Goal: Find specific page/section: Find specific page/section

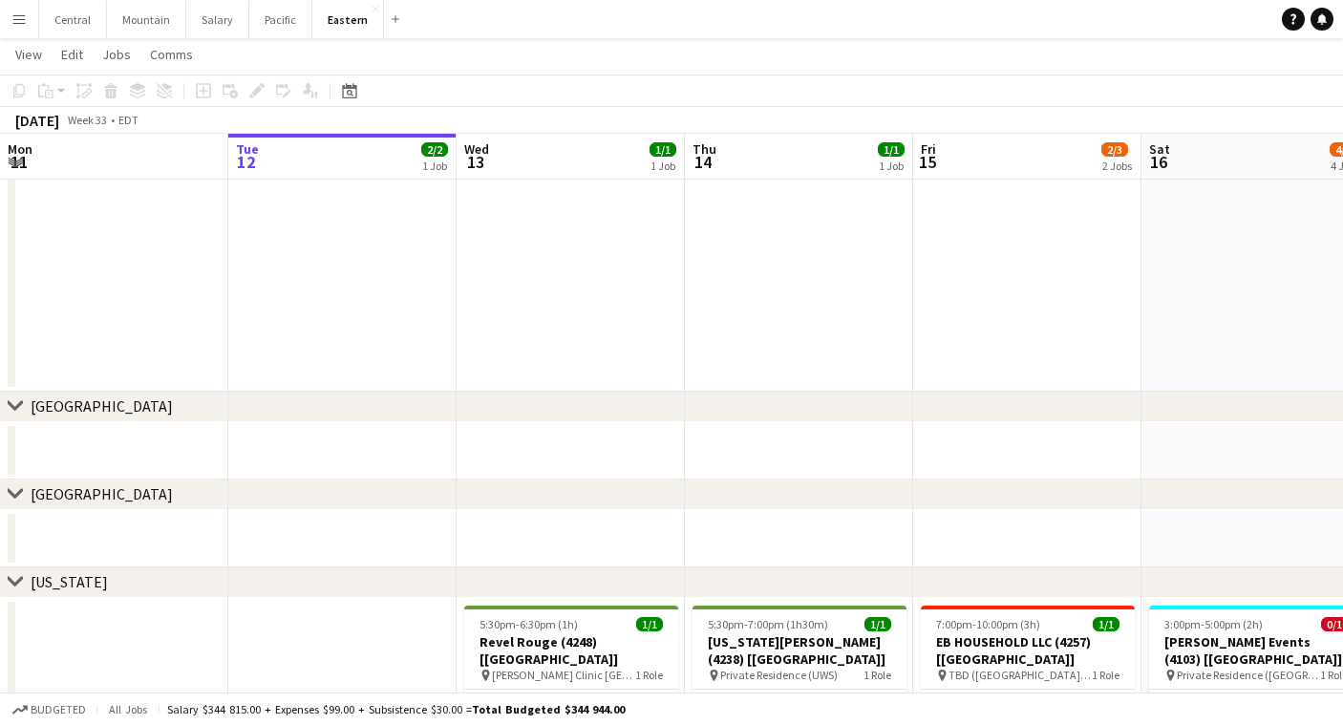
scroll to position [0, 783]
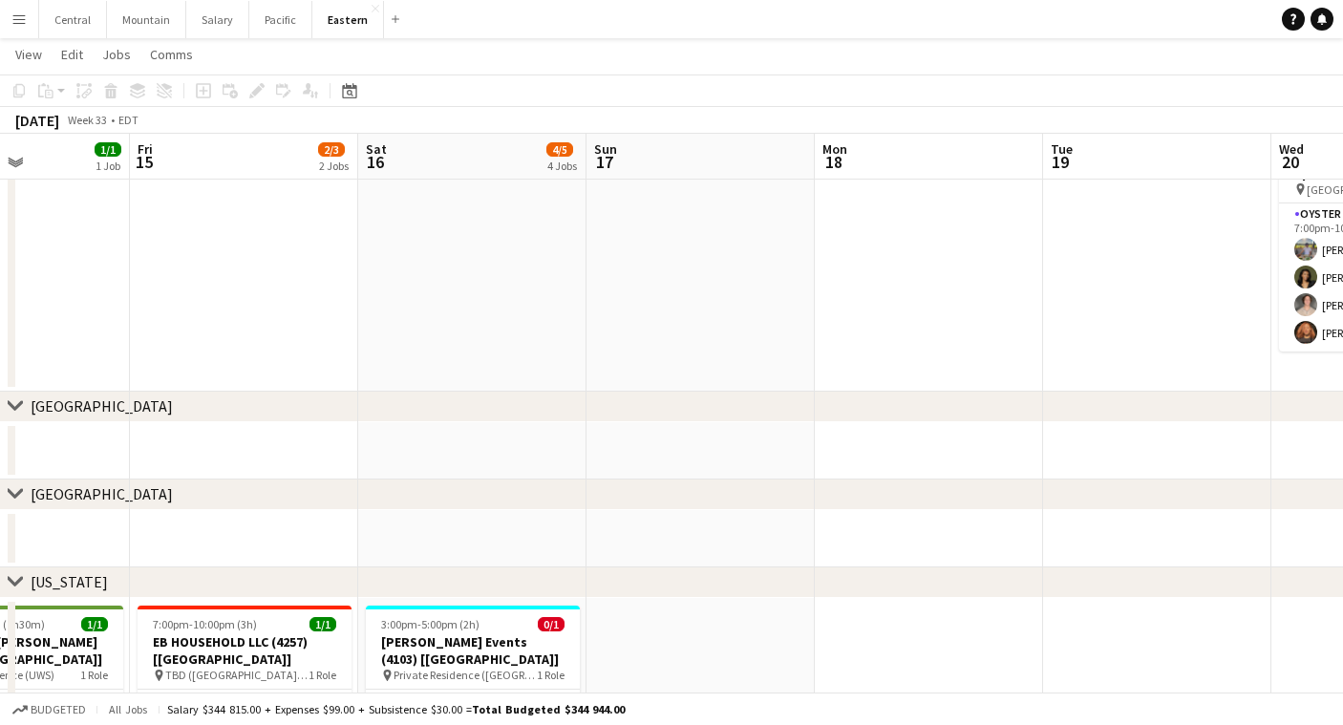
click at [17, 21] on app-icon "Menu" at bounding box center [18, 18] width 15 height 15
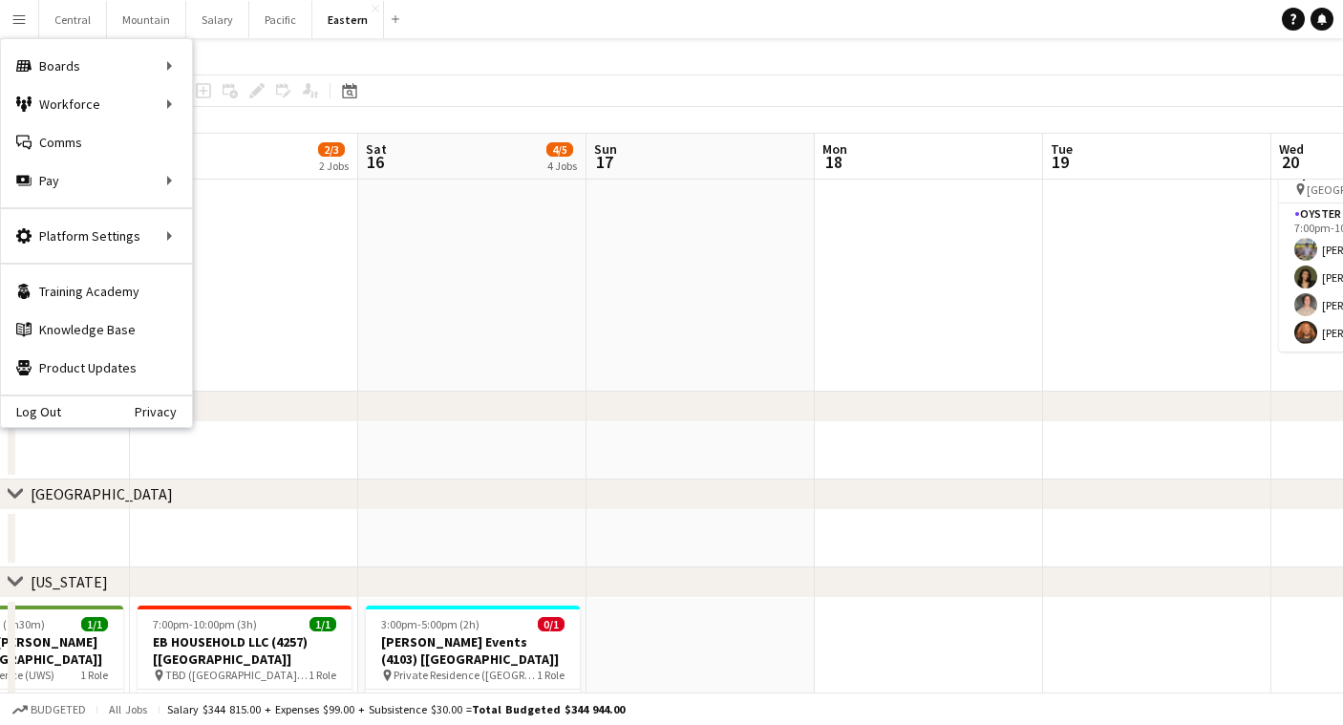
click at [542, 343] on app-date-cell at bounding box center [472, 252] width 228 height 280
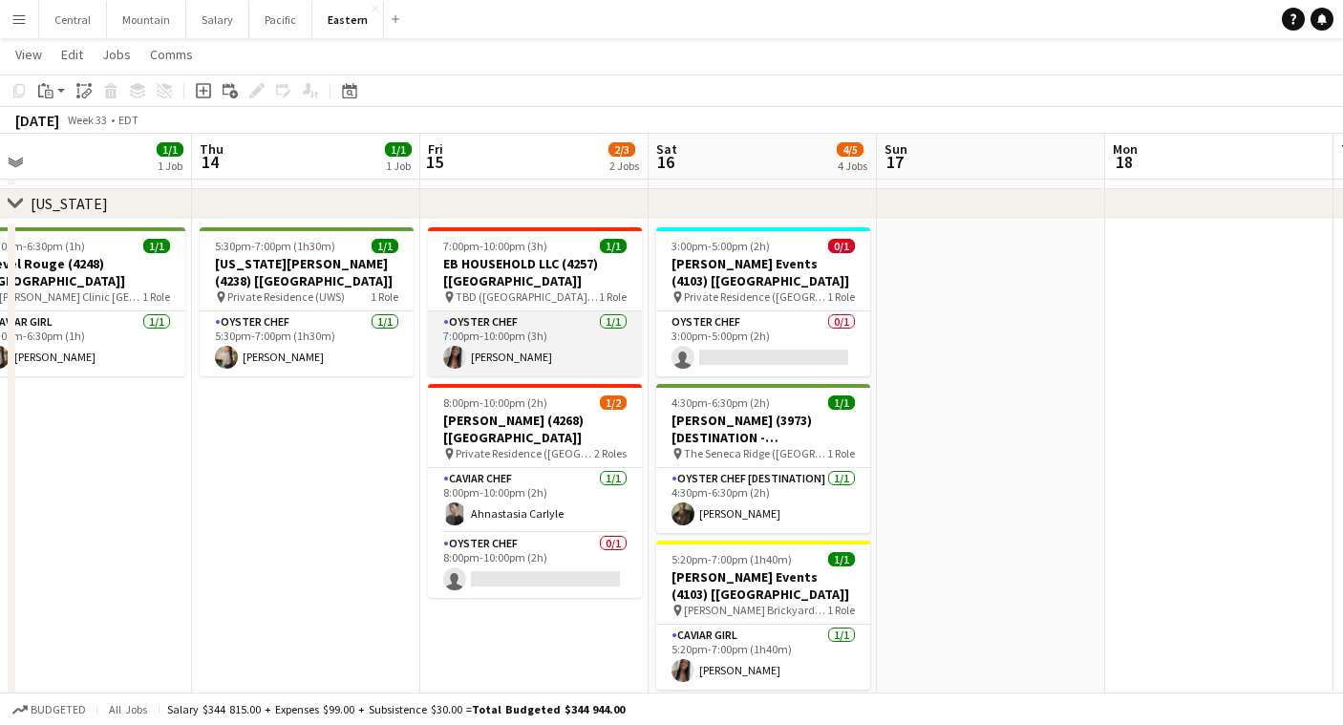
scroll to position [566, 0]
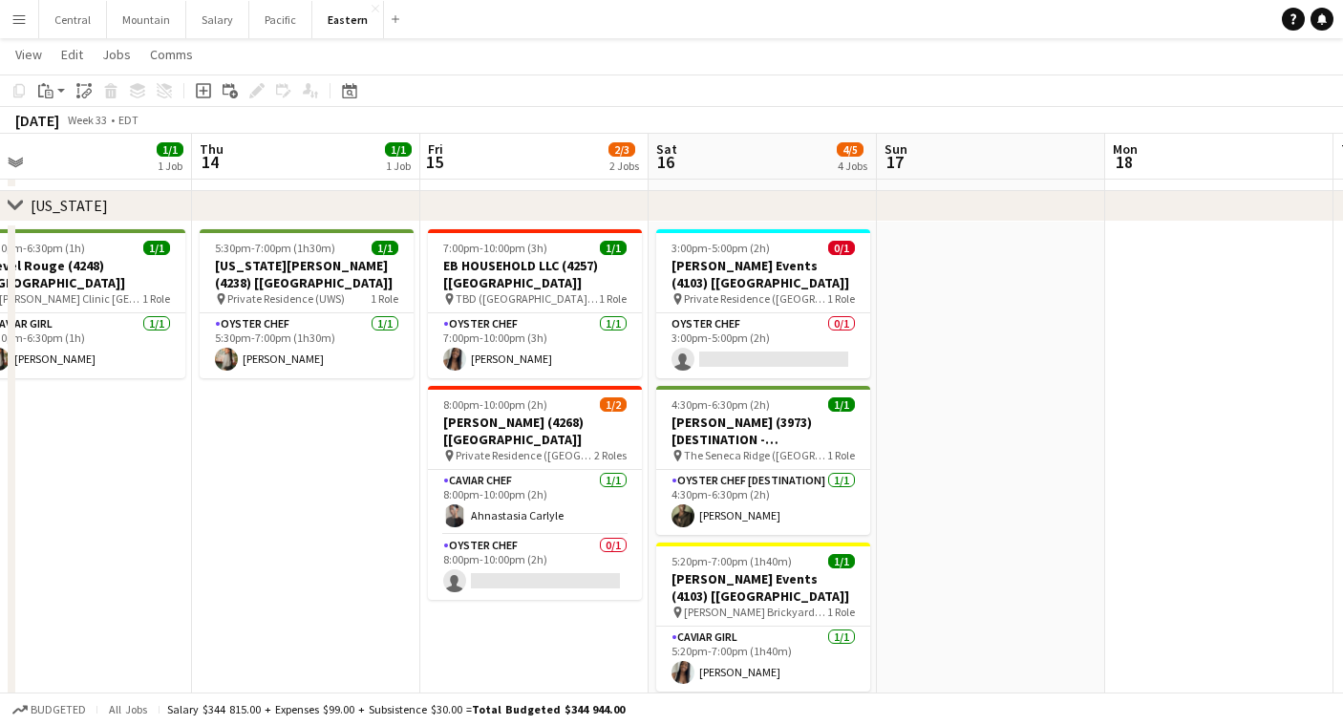
click at [11, 17] on app-icon "Menu" at bounding box center [18, 18] width 15 height 15
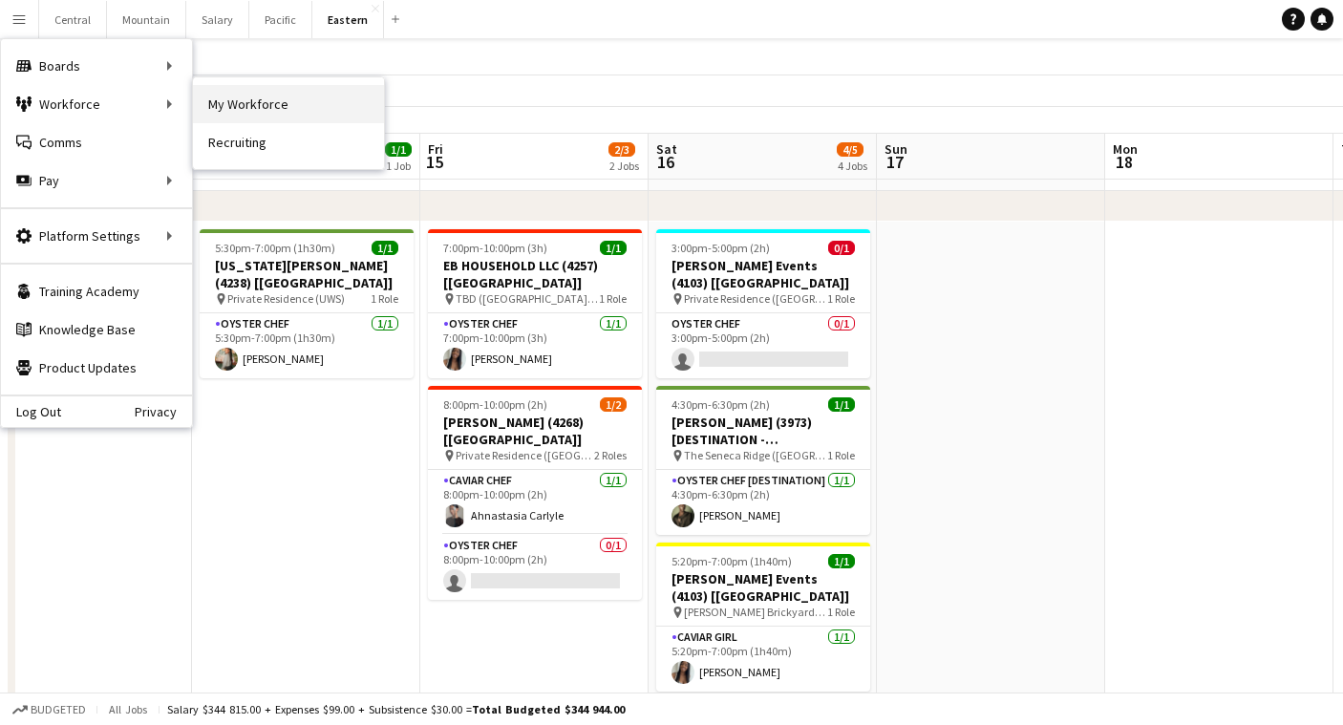
click at [236, 107] on link "My Workforce" at bounding box center [288, 104] width 191 height 38
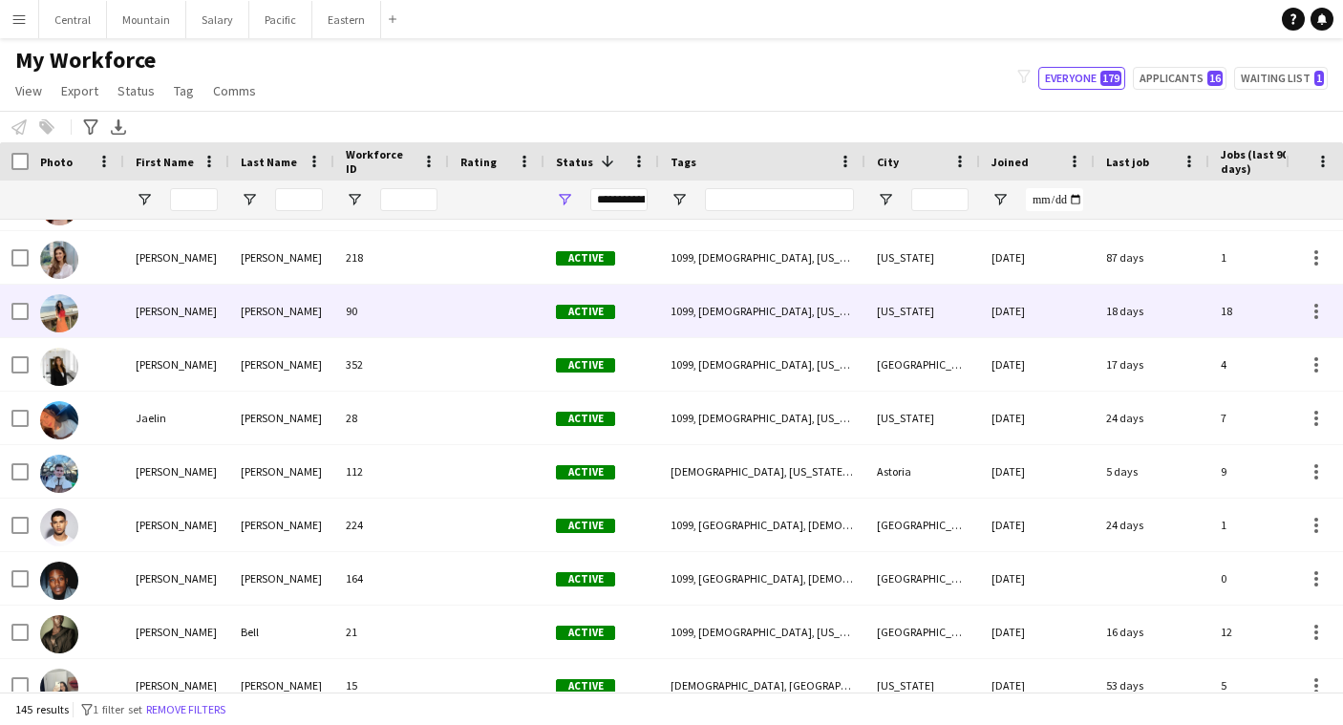
scroll to position [3798, 0]
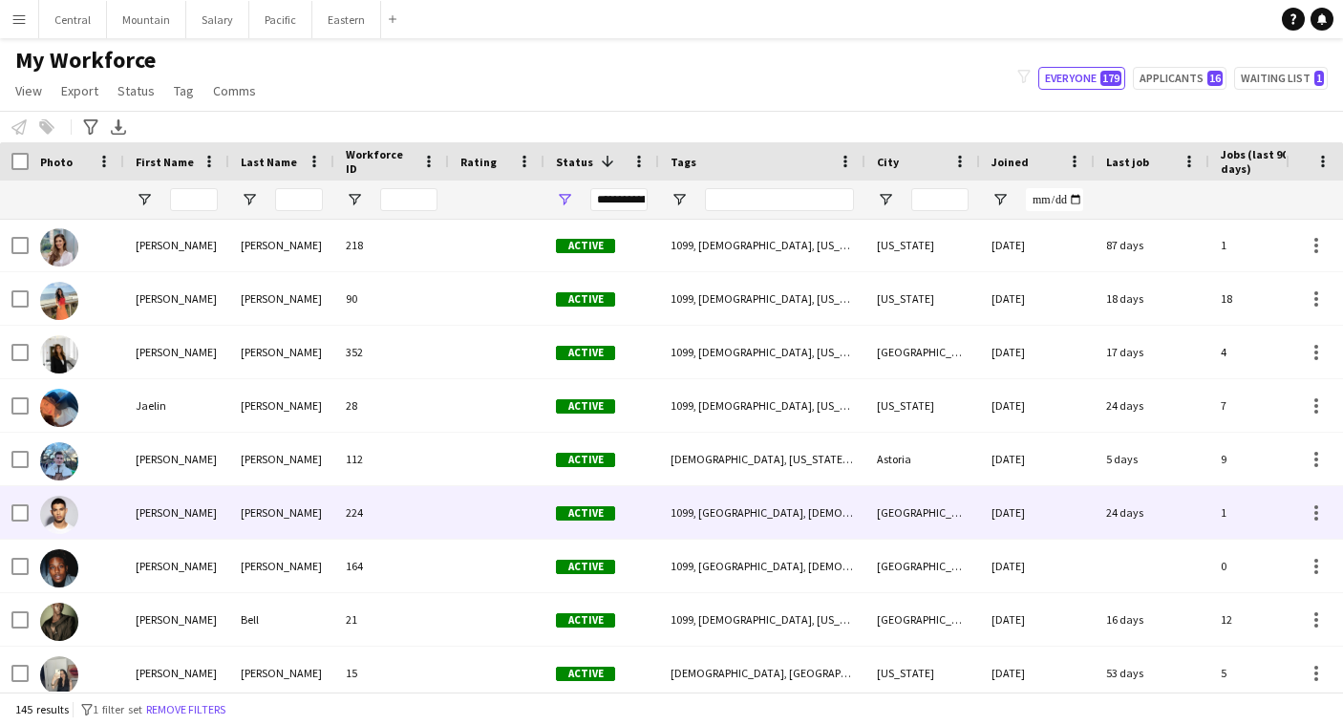
click at [202, 509] on div "[PERSON_NAME]" at bounding box center [176, 512] width 105 height 53
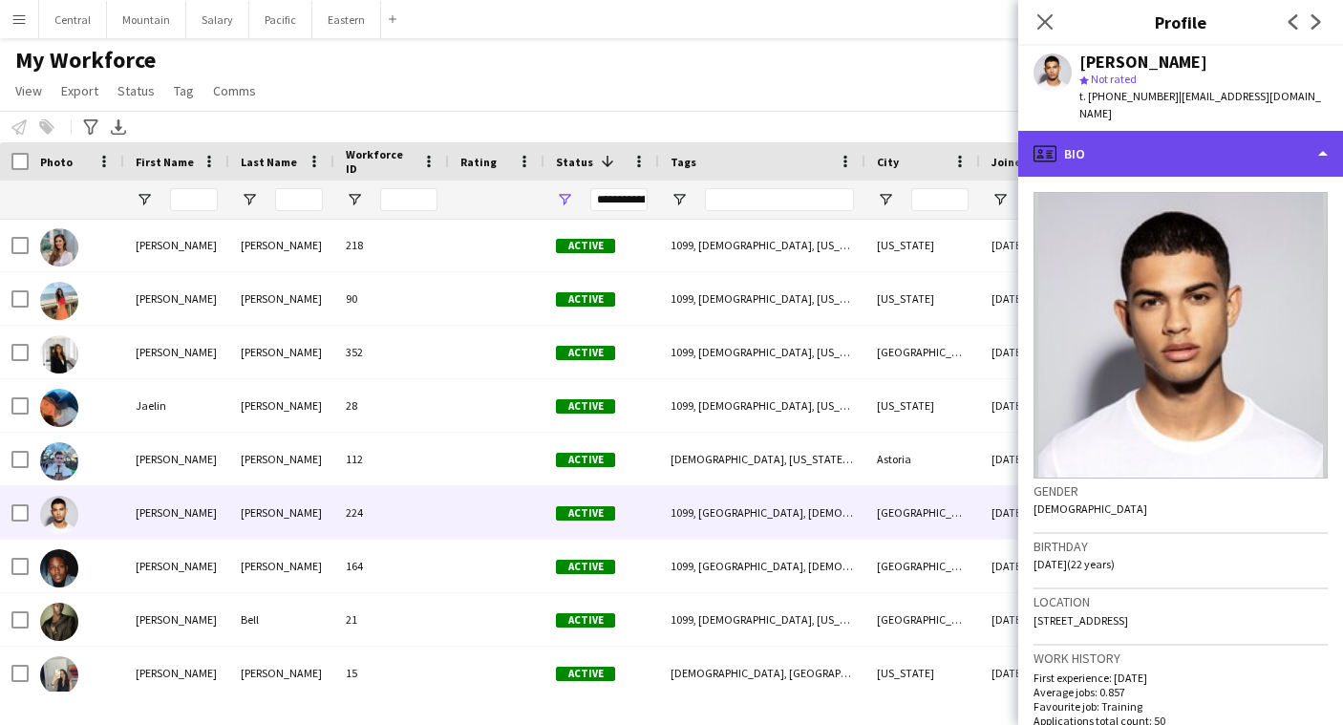
click at [1177, 132] on div "profile Bio" at bounding box center [1180, 154] width 325 height 46
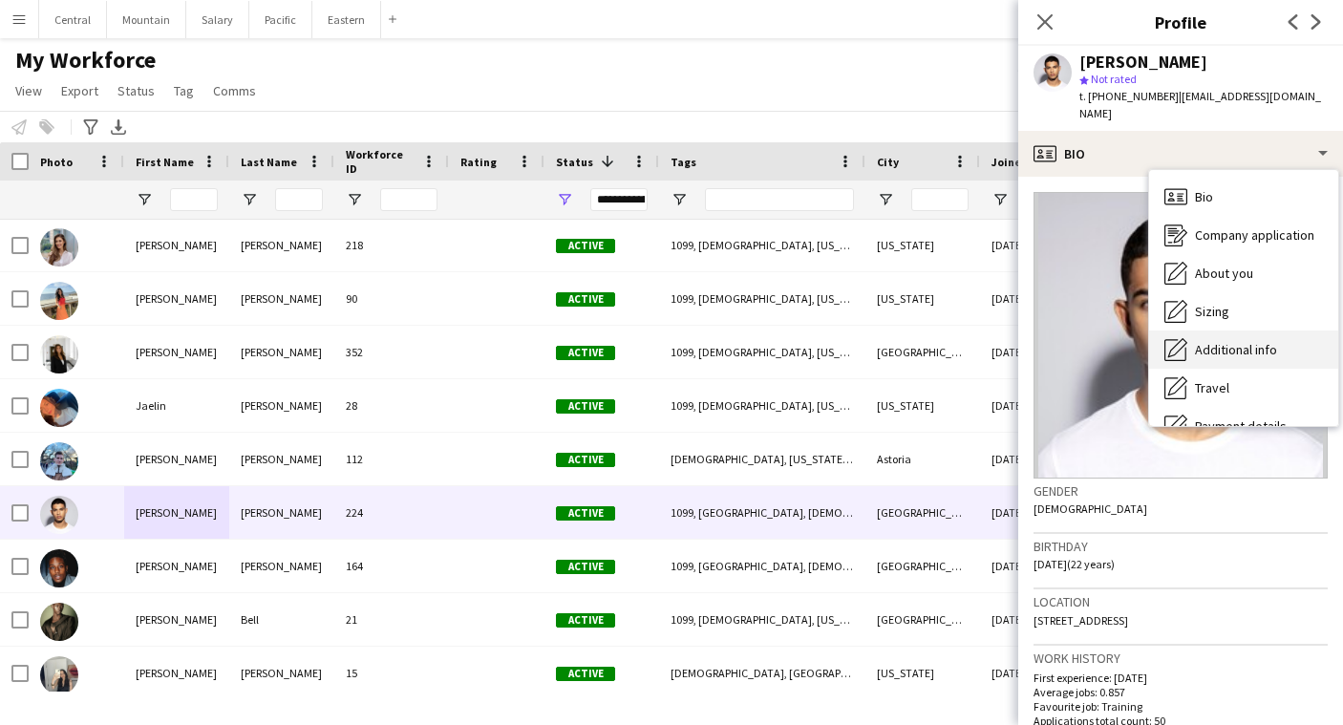
click at [1214, 341] on span "Additional info" at bounding box center [1236, 349] width 82 height 17
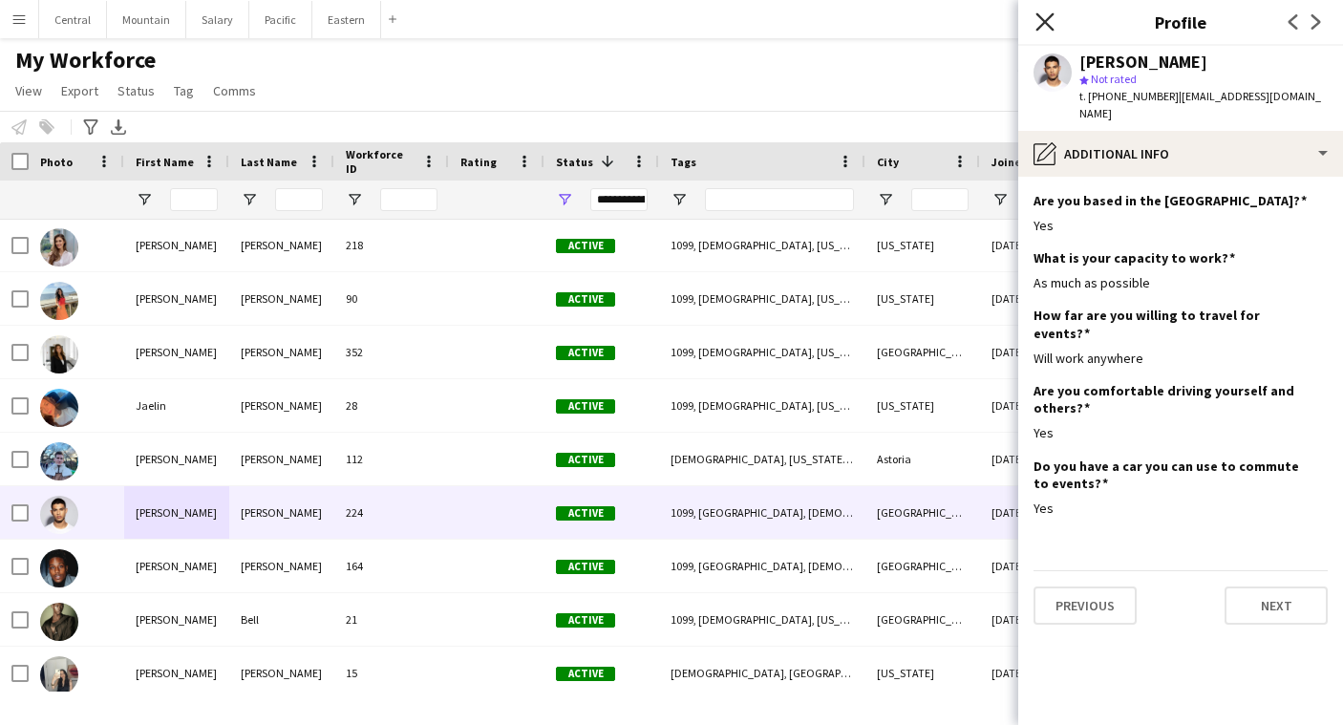
click at [1039, 25] on icon "Close pop-in" at bounding box center [1044, 21] width 18 height 18
